Goal: Task Accomplishment & Management: Manage account settings

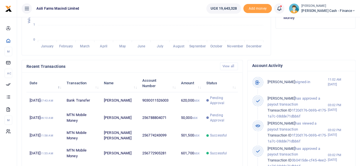
scroll to position [80, 66]
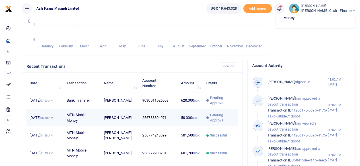
click at [178, 123] on td "50,000 UGX" at bounding box center [190, 118] width 25 height 18
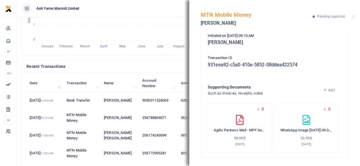
scroll to position [171, 0]
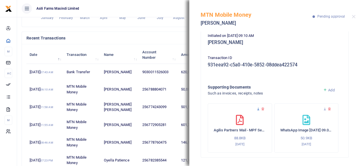
click at [258, 109] on icon at bounding box center [258, 110] width 4 height 4
click at [353, 16] on button "Close" at bounding box center [354, 17] width 4 height 4
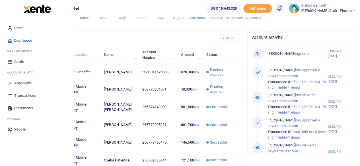
click at [14, 82] on span "Approvals" at bounding box center [22, 84] width 17 height 6
click at [11, 83] on icon at bounding box center [9, 83] width 5 height 5
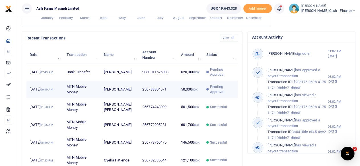
scroll to position [0, 0]
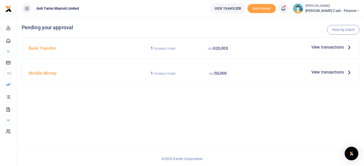
drag, startPoint x: 138, startPoint y: 115, endPoint x: 149, endPoint y: 120, distance: 12.0
click at [138, 115] on div "View by batch Pending your approval Bank Transfer 1 TRANSACTIONS UGX 620,000 Vi…" at bounding box center [190, 91] width 347 height 149
click at [343, 47] on span "View transactions" at bounding box center [328, 47] width 32 height 6
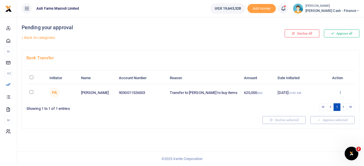
click at [340, 93] on icon at bounding box center [341, 92] width 4 height 4
click at [318, 126] on link "Details" at bounding box center [319, 127] width 45 height 8
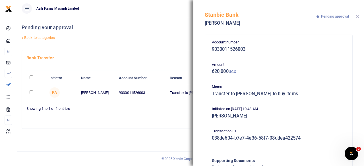
click at [357, 16] on button "Close" at bounding box center [358, 17] width 4 height 4
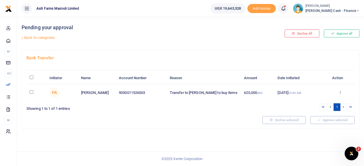
click at [31, 77] on input "\a \a : activate to sort column descending" at bounding box center [32, 78] width 4 height 4
checkbox input "true"
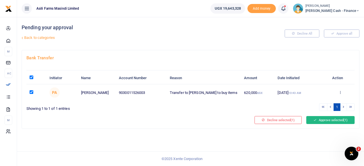
click at [330, 120] on button "Approve selected (1)" at bounding box center [330, 120] width 48 height 8
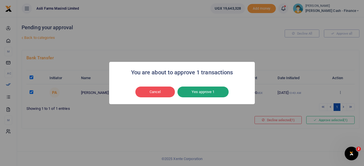
click at [205, 90] on button "Yes approve 1" at bounding box center [203, 92] width 51 height 11
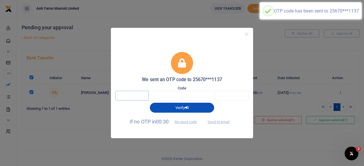
click at [134, 98] on input "text" at bounding box center [132, 96] width 33 height 10
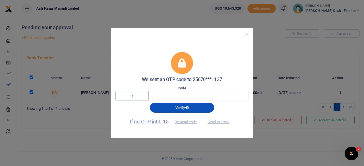
type input "1"
type input "8"
type input "6"
type input "8"
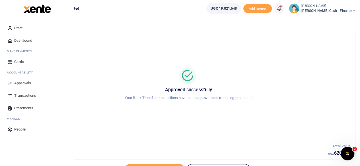
click at [22, 96] on span "Transactions" at bounding box center [25, 96] width 22 height 6
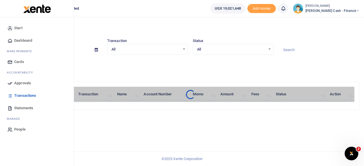
click at [30, 83] on span "Approvals" at bounding box center [22, 84] width 17 height 6
click at [18, 83] on span "Approvals" at bounding box center [22, 84] width 17 height 6
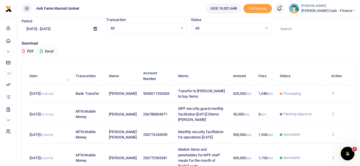
scroll to position [28, 0]
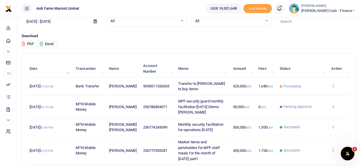
click at [331, 106] on icon at bounding box center [333, 107] width 4 height 4
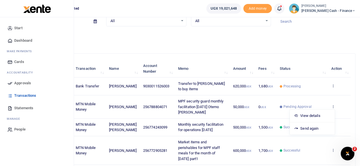
click at [17, 76] on li "Ac countability" at bounding box center [37, 72] width 65 height 9
click at [18, 84] on span "Approvals" at bounding box center [22, 84] width 17 height 6
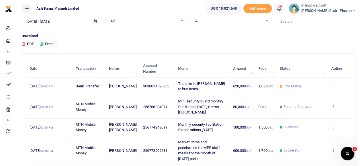
click at [209, 38] on p "Download" at bounding box center [189, 36] width 334 height 6
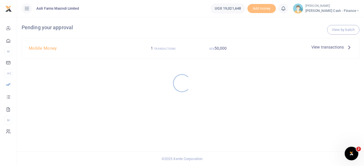
click at [197, 22] on div at bounding box center [182, 83] width 364 height 166
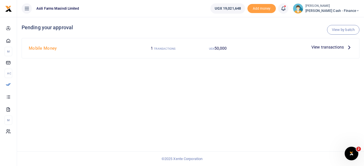
click at [344, 50] on span "View transactions" at bounding box center [328, 47] width 32 height 6
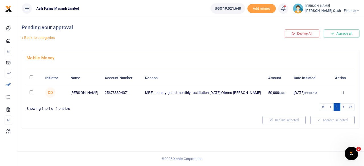
click at [31, 75] on th "\a \a : activate to sort column descending" at bounding box center [34, 78] width 16 height 12
click at [31, 78] on input "\a \a : activate to sort column descending" at bounding box center [32, 78] width 4 height 4
checkbox input "true"
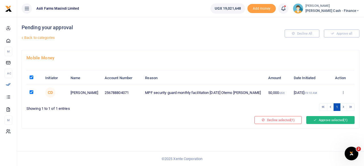
click at [329, 120] on button "Approve selected (1)" at bounding box center [330, 120] width 48 height 8
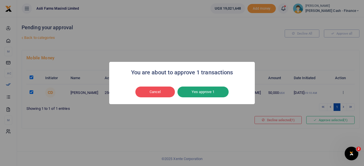
click at [211, 96] on button "Yes approve 1" at bounding box center [203, 92] width 51 height 11
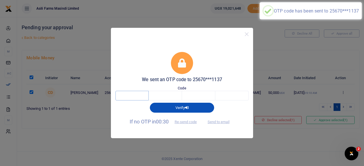
click at [135, 98] on input "text" at bounding box center [132, 96] width 33 height 10
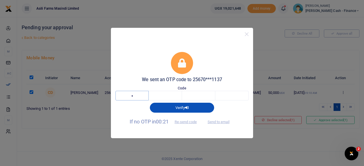
type input "2"
type input "1"
type input "7"
type input "2"
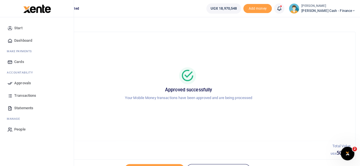
click at [25, 40] on span "Dashboard" at bounding box center [23, 41] width 18 height 6
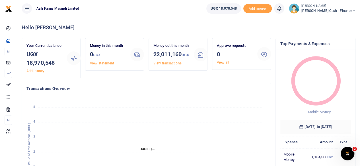
scroll to position [5, 5]
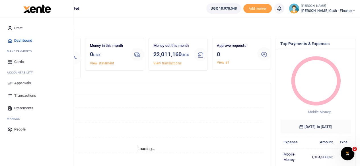
click at [26, 95] on span "Transactions" at bounding box center [25, 96] width 22 height 6
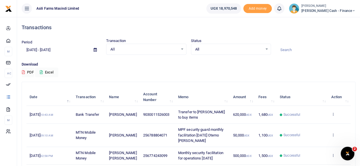
click at [332, 111] on td "View details Send again" at bounding box center [339, 115] width 23 height 18
click at [333, 113] on icon at bounding box center [333, 114] width 4 height 4
click at [311, 125] on link "View details" at bounding box center [312, 124] width 45 height 8
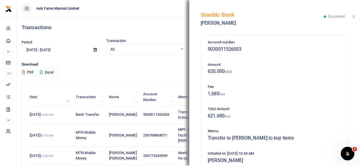
click at [353, 16] on button "Close" at bounding box center [354, 17] width 4 height 4
